Goal: Register for event/course

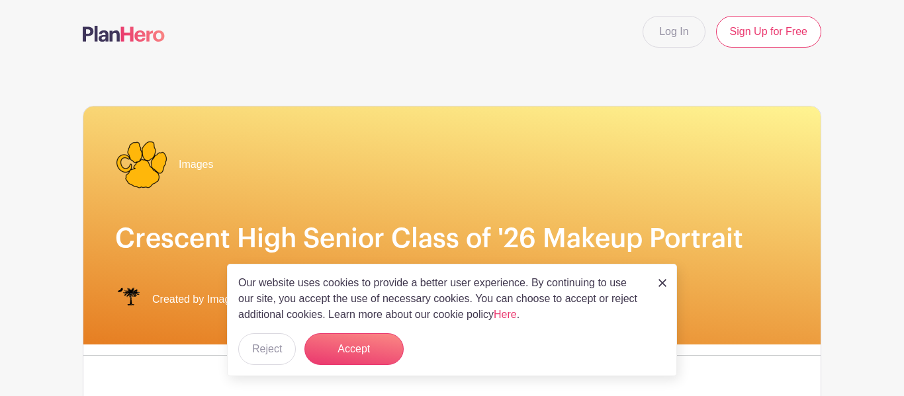
click at [665, 283] on img at bounding box center [662, 283] width 8 height 8
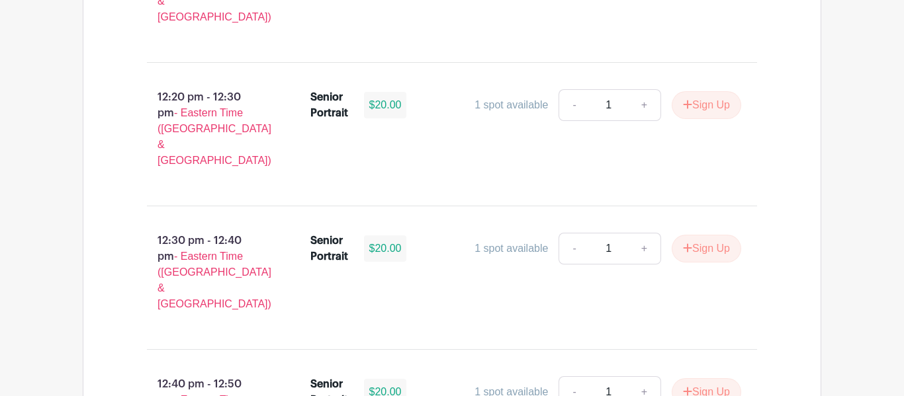
scroll to position [3811, 0]
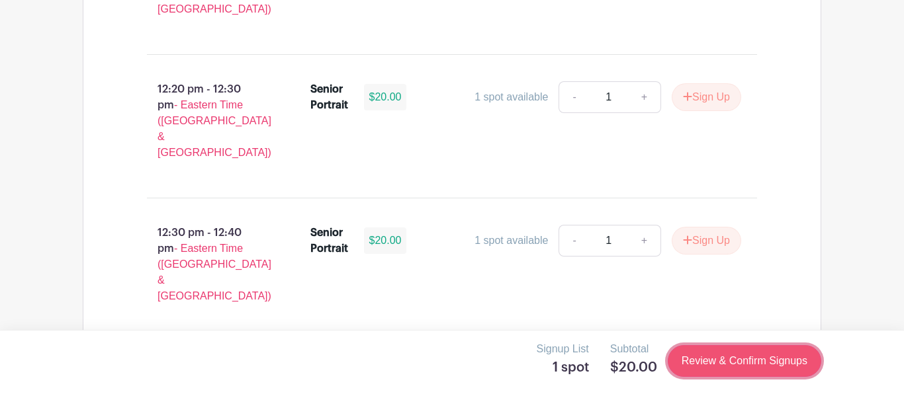
click at [772, 354] on link "Review & Confirm Signups" at bounding box center [745, 361] width 154 height 32
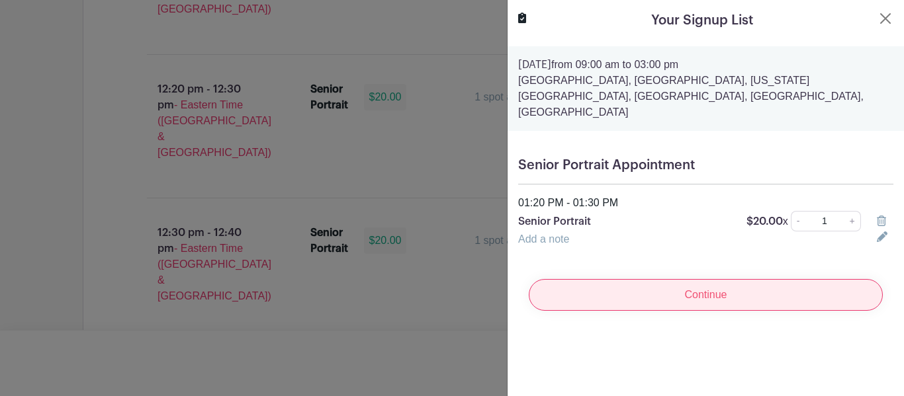
click at [809, 279] on input "Continue" at bounding box center [706, 295] width 354 height 32
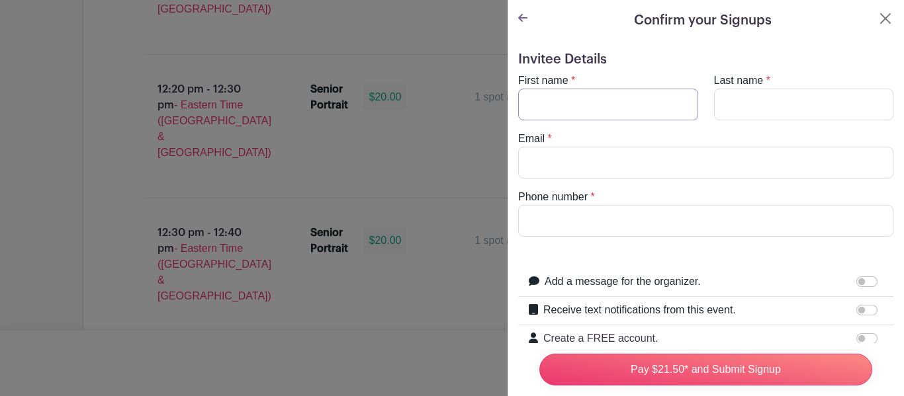
click at [635, 102] on input "First name" at bounding box center [608, 105] width 180 height 32
click at [601, 91] on input "First name" at bounding box center [608, 105] width 180 height 32
type input "c"
type input "Carly"
click at [773, 105] on input "Last name" at bounding box center [804, 105] width 180 height 32
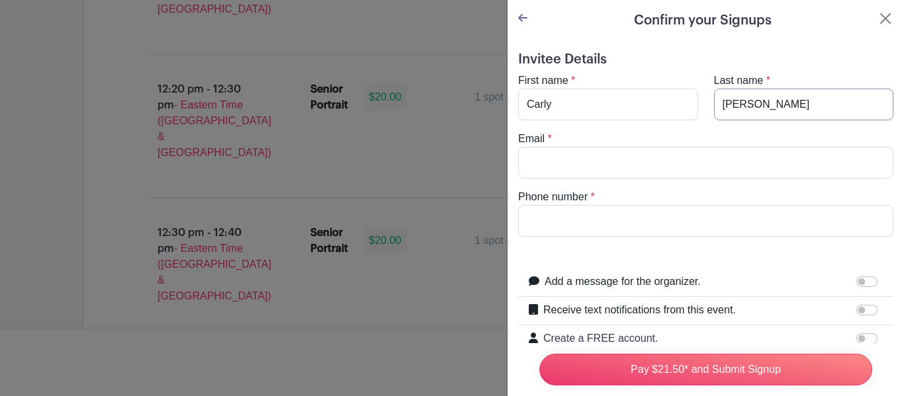
type input "[PERSON_NAME]"
click at [609, 158] on input "Email" at bounding box center [705, 163] width 375 height 32
type input "[EMAIL_ADDRESS][DOMAIN_NAME]"
click at [669, 221] on input "Phone number" at bounding box center [705, 221] width 375 height 32
type input "8643598394"
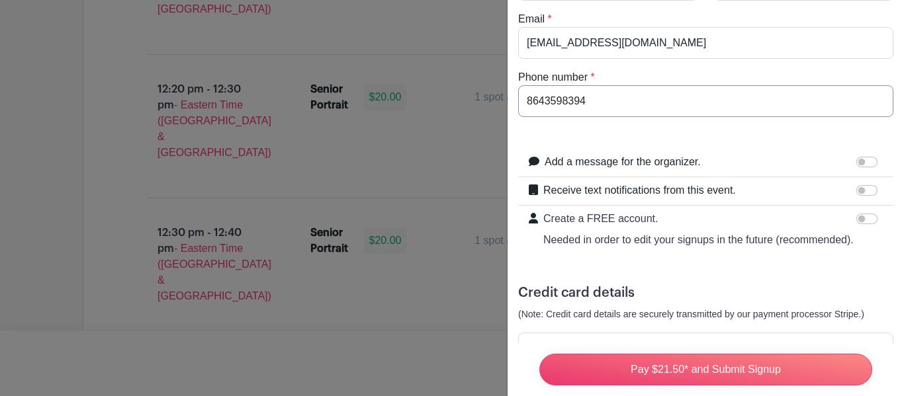
scroll to position [124, 0]
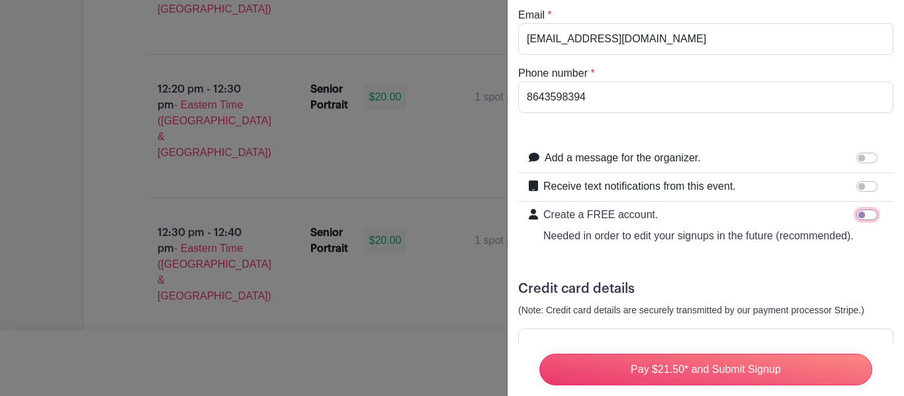
click at [862, 216] on input "Create a FREE account. Needed in order to edit your signups in the future (reco…" at bounding box center [866, 215] width 21 height 11
checkbox input "true"
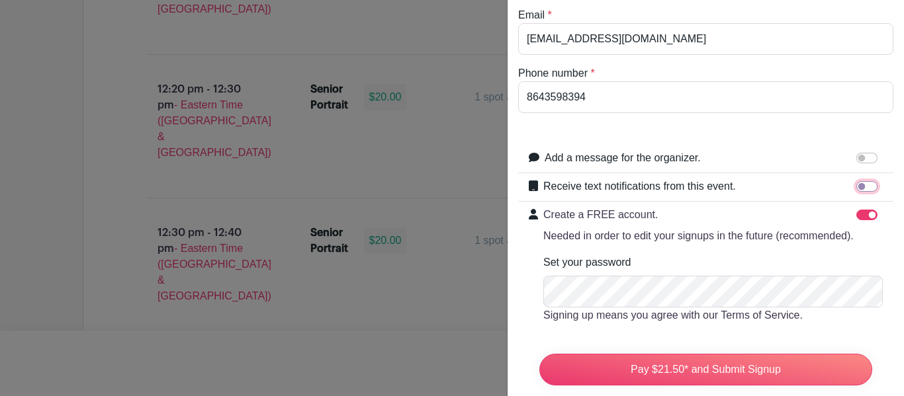
click at [859, 183] on input "Receive text notifications from this event." at bounding box center [866, 186] width 21 height 11
checkbox input "true"
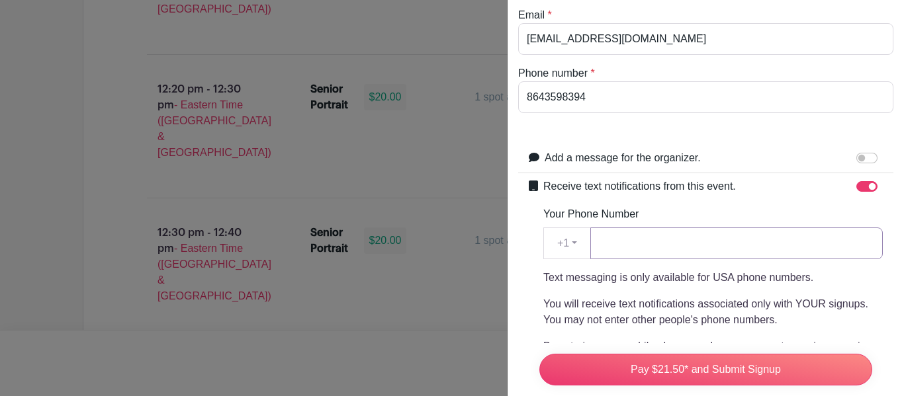
click at [670, 242] on input "Your Phone Number" at bounding box center [736, 244] width 292 height 32
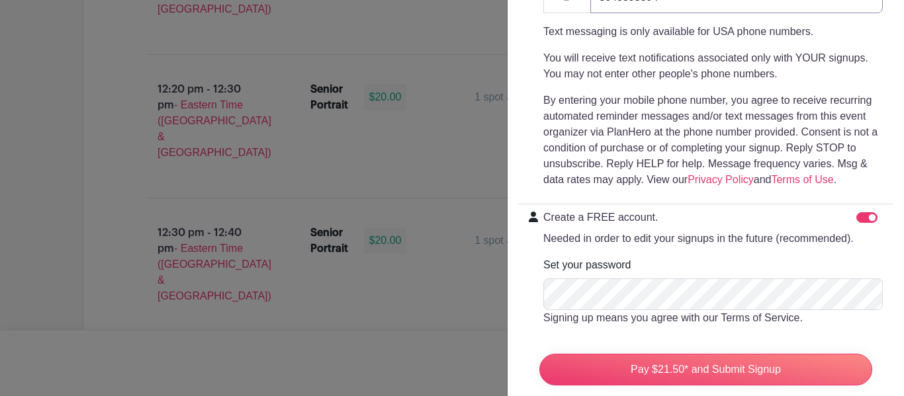
scroll to position [380, 0]
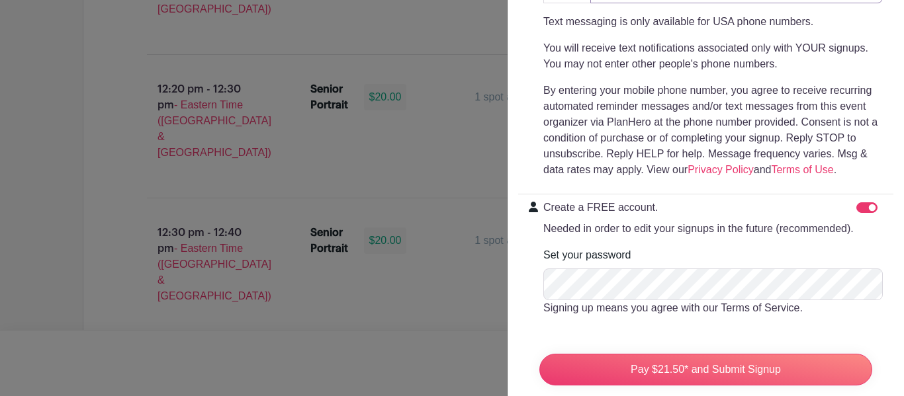
type input "8643598394"
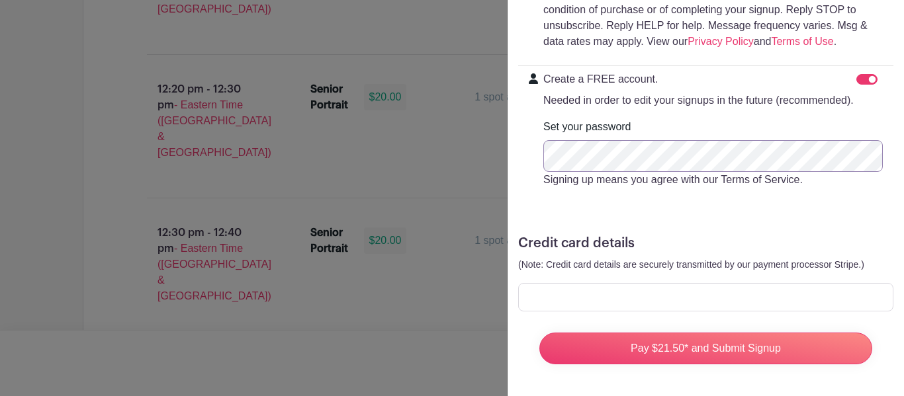
scroll to position [505, 0]
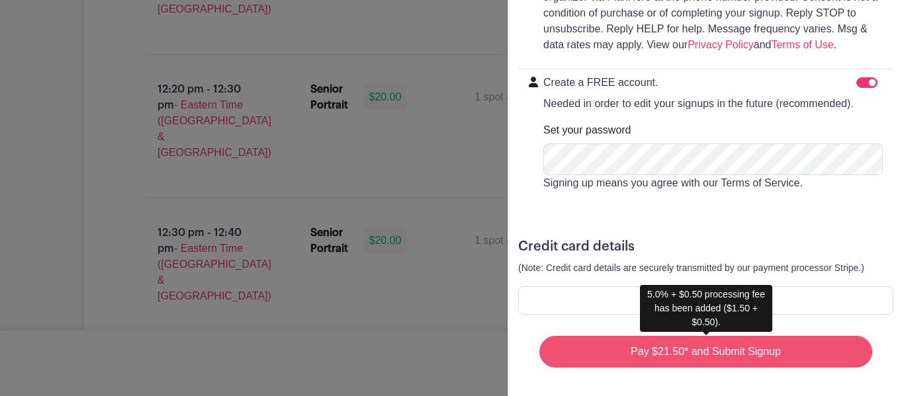
click at [655, 346] on input "Pay $21.50* and Submit Signup" at bounding box center [705, 352] width 333 height 32
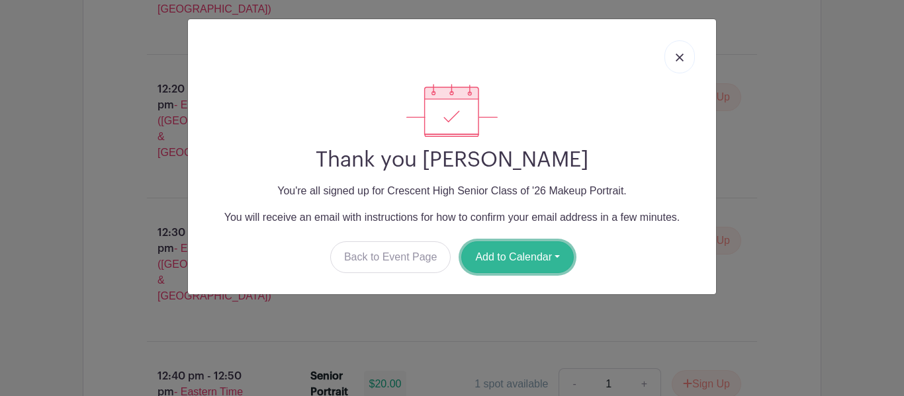
click at [530, 255] on button "Add to Calendar" at bounding box center [517, 258] width 112 height 32
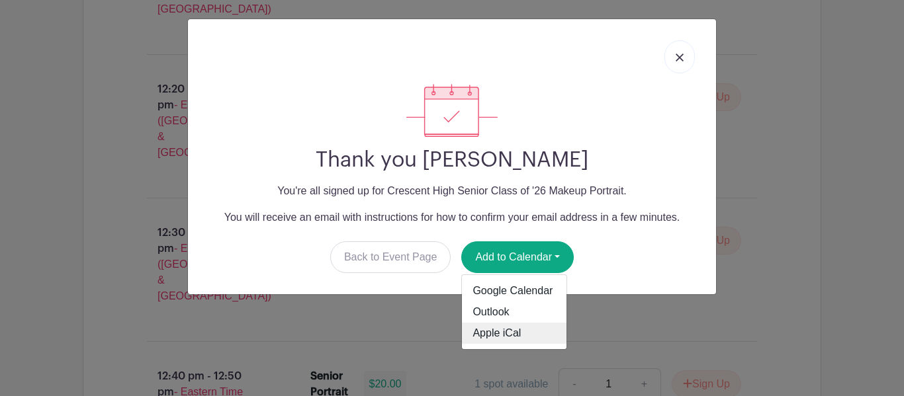
click at [524, 339] on link "Apple iCal" at bounding box center [514, 333] width 105 height 21
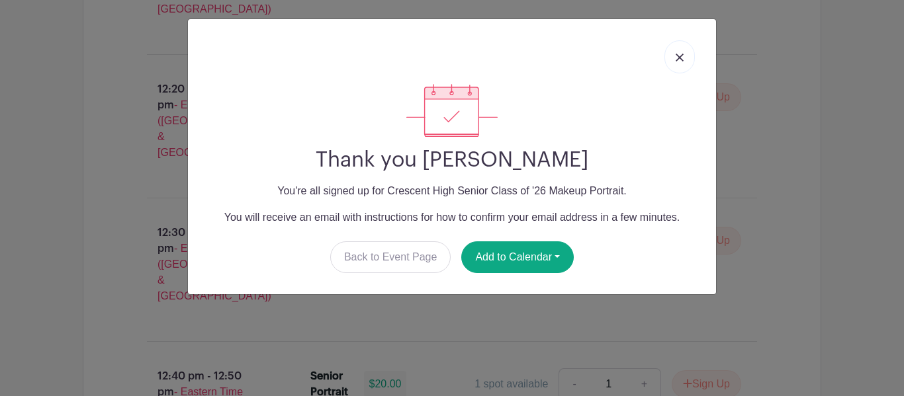
click at [666, 46] on div at bounding box center [452, 57] width 507 height 54
click at [674, 56] on link at bounding box center [679, 56] width 30 height 33
